Goal: Find specific page/section: Find specific page/section

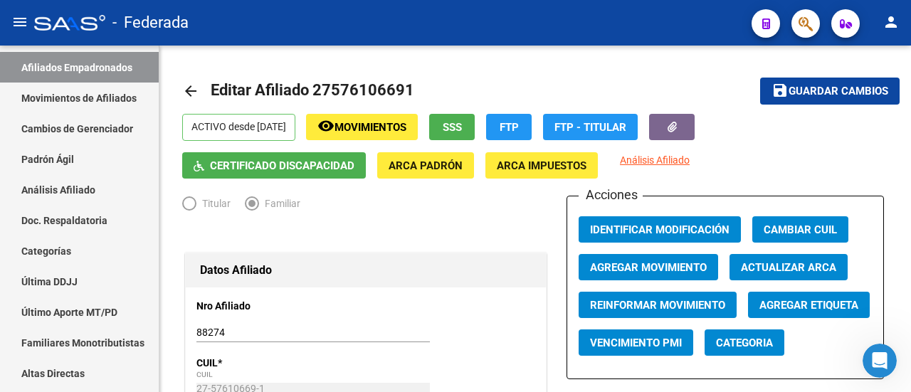
scroll to position [1333, 0]
click at [820, 23] on mat-toolbar "menu - Federada person" at bounding box center [455, 23] width 911 height 46
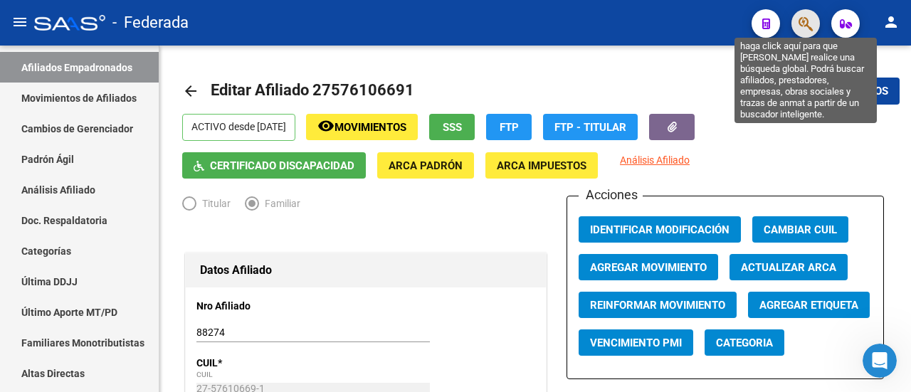
click at [811, 21] on icon "button" at bounding box center [805, 24] width 14 height 16
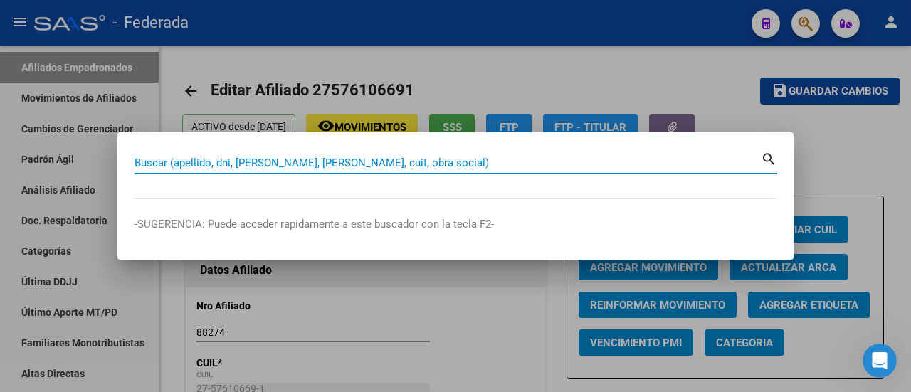
paste input "27-24327250-0"
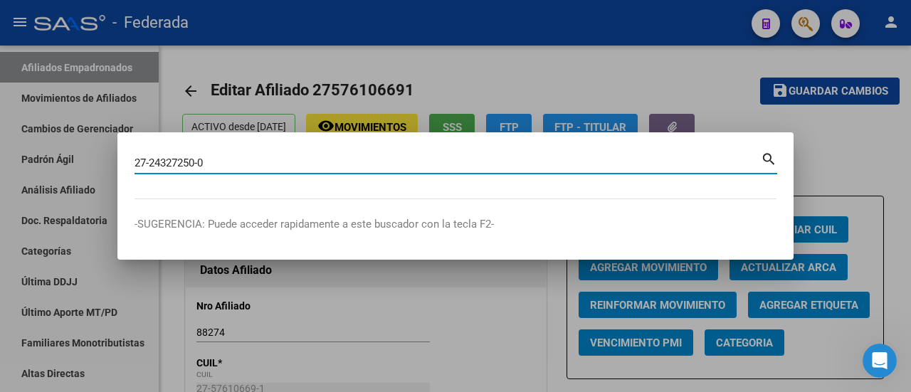
type input "27243272500"
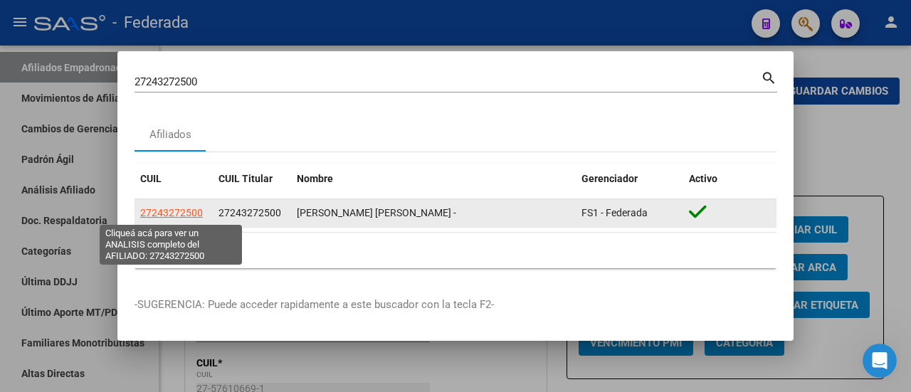
click at [191, 213] on span "27243272500" at bounding box center [171, 212] width 63 height 11
type textarea "27243272500"
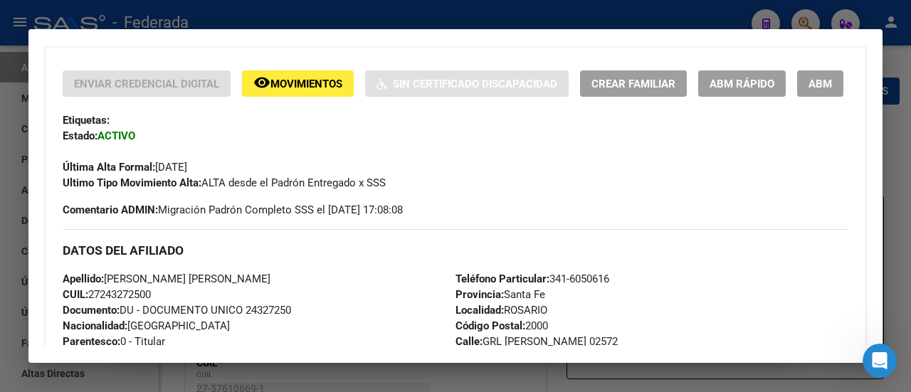
scroll to position [284, 0]
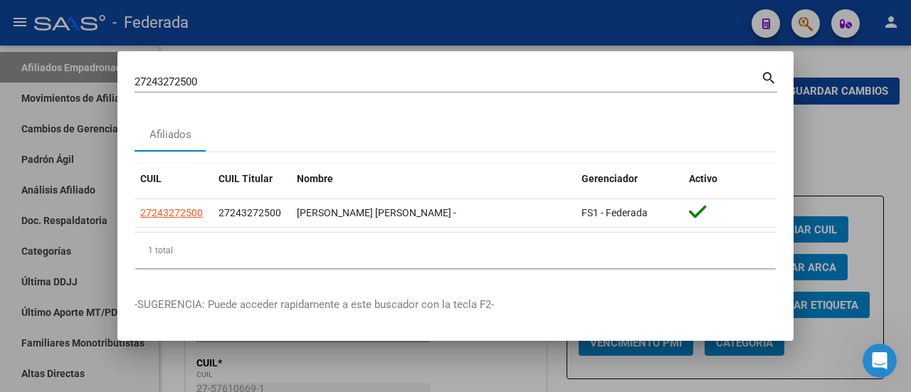
click at [702, 103] on div "27243272500 Buscar (apellido, dni, cuil, [PERSON_NAME], cuit, obra social) sear…" at bounding box center [455, 87] width 643 height 38
drag, startPoint x: 704, startPoint y: 140, endPoint x: 687, endPoint y: 142, distance: 17.1
click at [704, 140] on div "Afiliados" at bounding box center [455, 134] width 642 height 34
click at [586, 123] on div "Afiliados" at bounding box center [455, 134] width 642 height 34
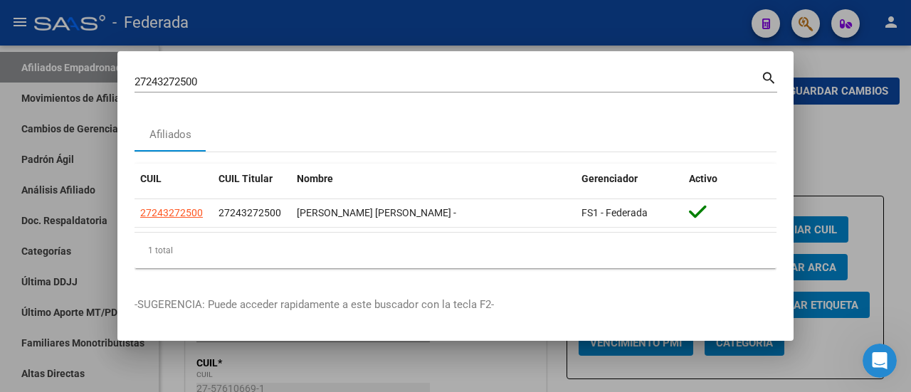
click at [540, 123] on div "Afiliados" at bounding box center [455, 134] width 642 height 34
